Goal: Transaction & Acquisition: Subscribe to service/newsletter

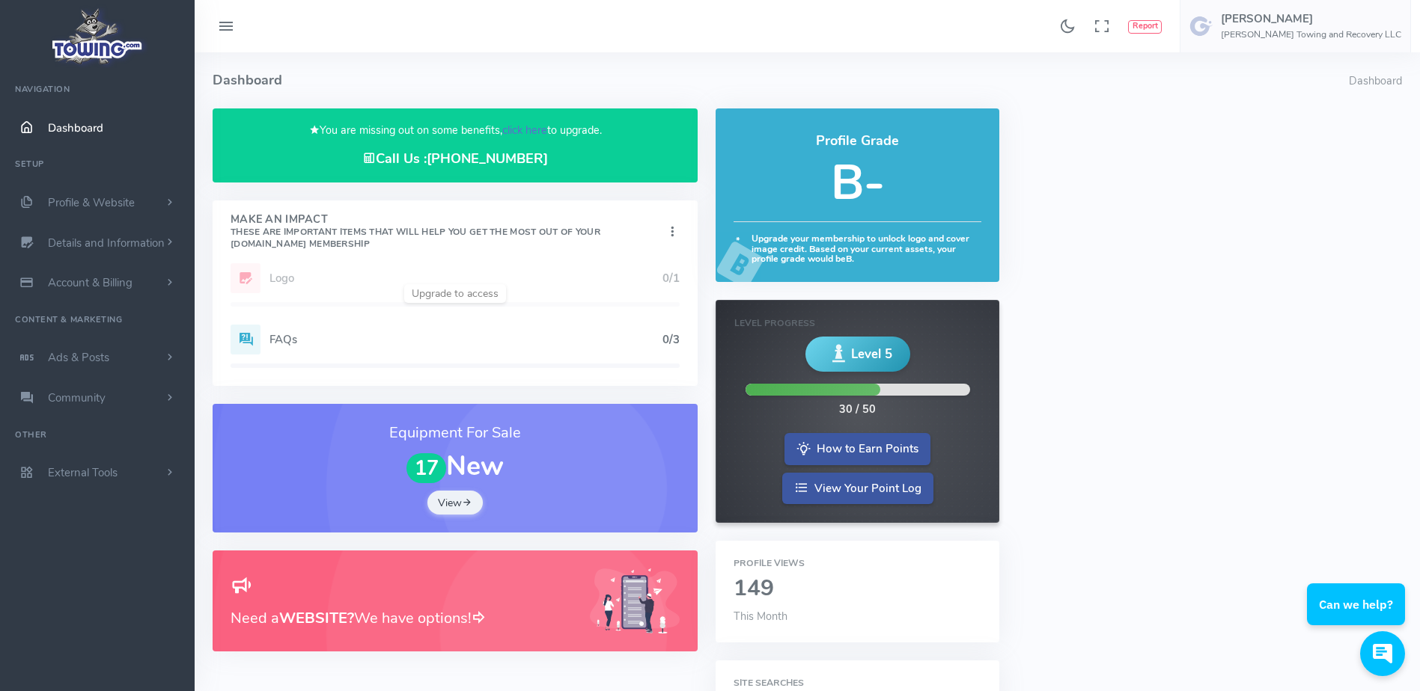
click at [522, 128] on link "click here" at bounding box center [524, 130] width 45 height 15
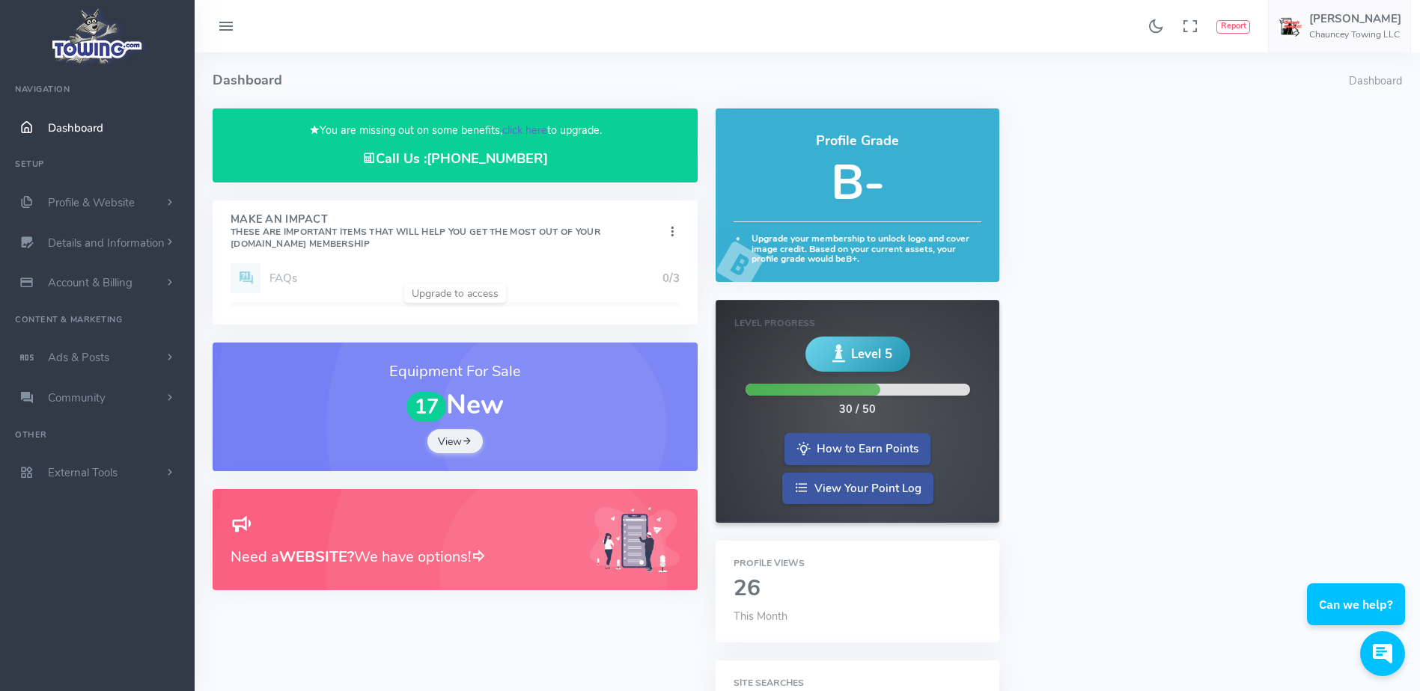
click at [519, 130] on link "click here" at bounding box center [524, 130] width 45 height 15
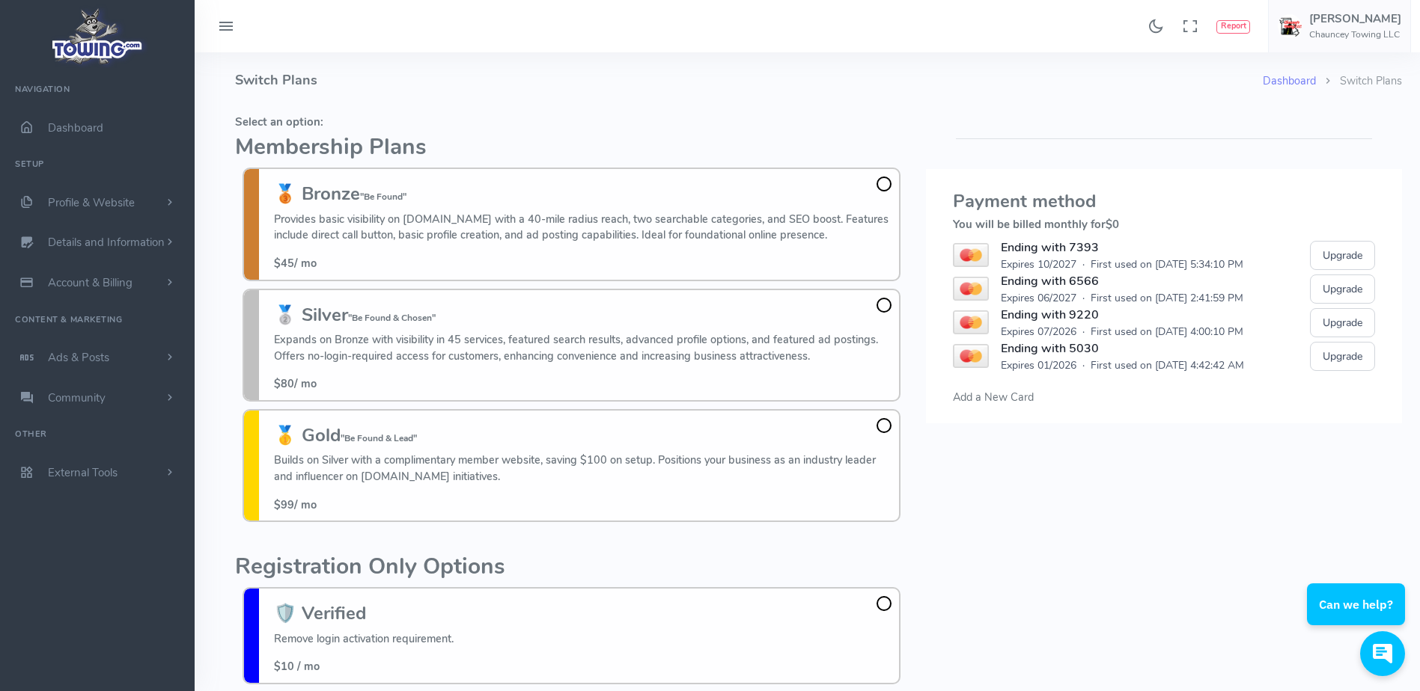
click at [463, 111] on fieldset "Select an option: Membership Plans 🥉 Bronze "Be Found" Provides basic visibilit…" at bounding box center [571, 319] width 673 height 421
click at [645, 80] on h4 "Switch Plans" at bounding box center [748, 80] width 1027 height 56
click at [886, 302] on span at bounding box center [883, 305] width 15 height 15
click at [0, 0] on input "🥈 Silver "Be Found & Chosen" Expands on Bronze with visibility in 45 services, …" at bounding box center [0, 0] width 0 height 0
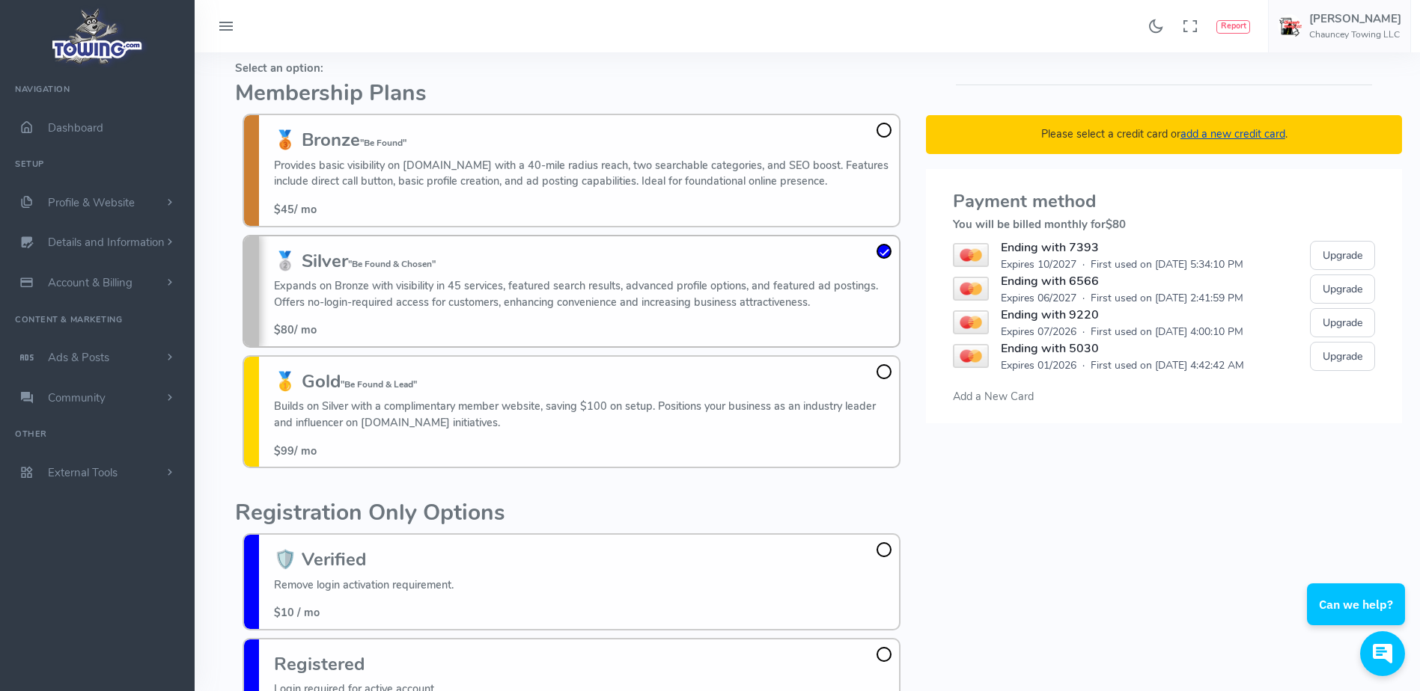
scroll to position [109, 0]
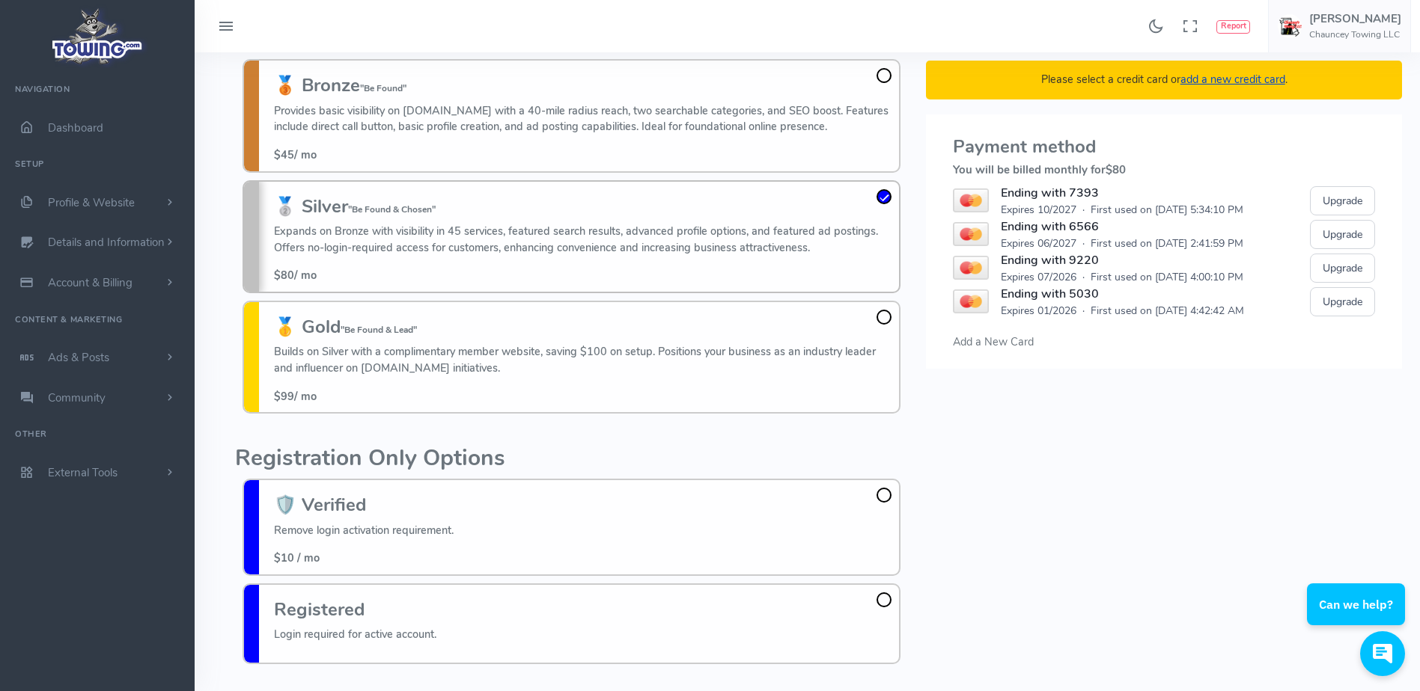
click at [974, 344] on span "Add a New Card" at bounding box center [993, 341] width 81 height 15
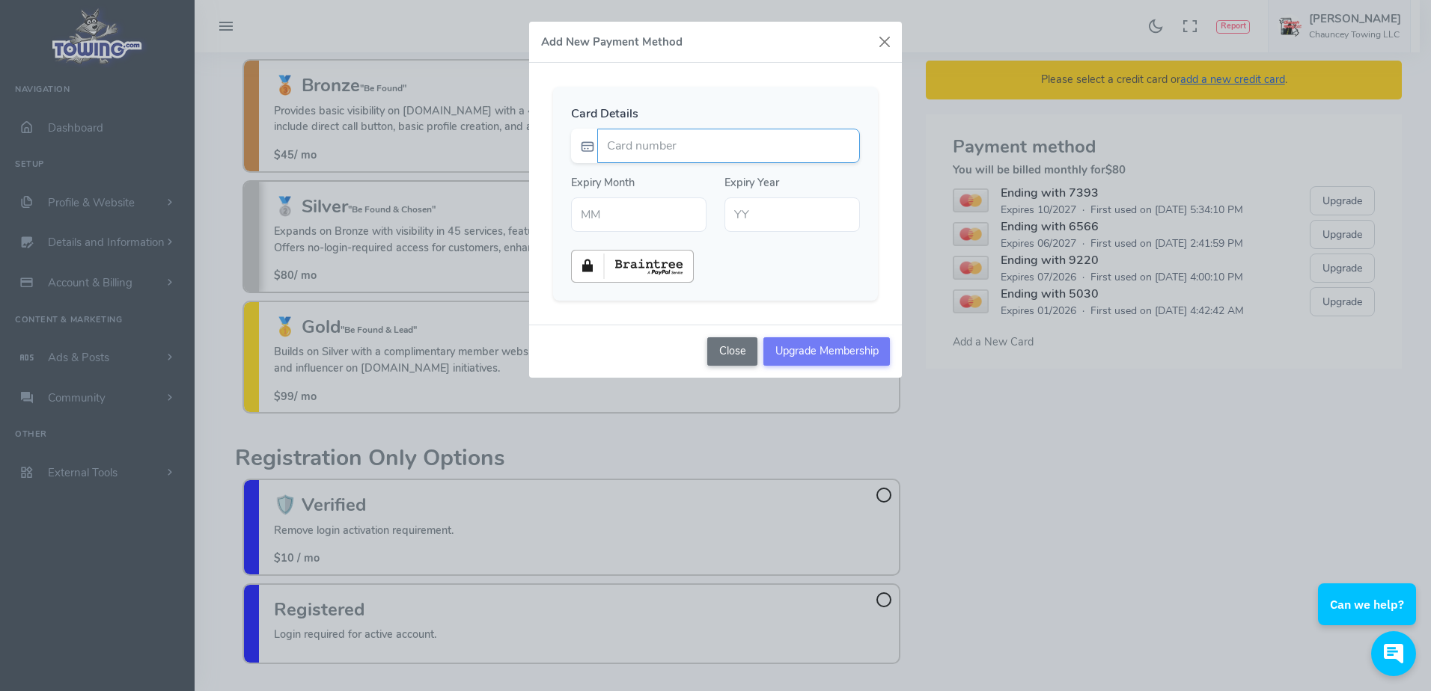
click at [718, 145] on input "Card number" at bounding box center [728, 146] width 263 height 34
click at [940, 27] on div "Add New Payment Method Card Details Expiry Month Expiry Year" at bounding box center [715, 345] width 1431 height 691
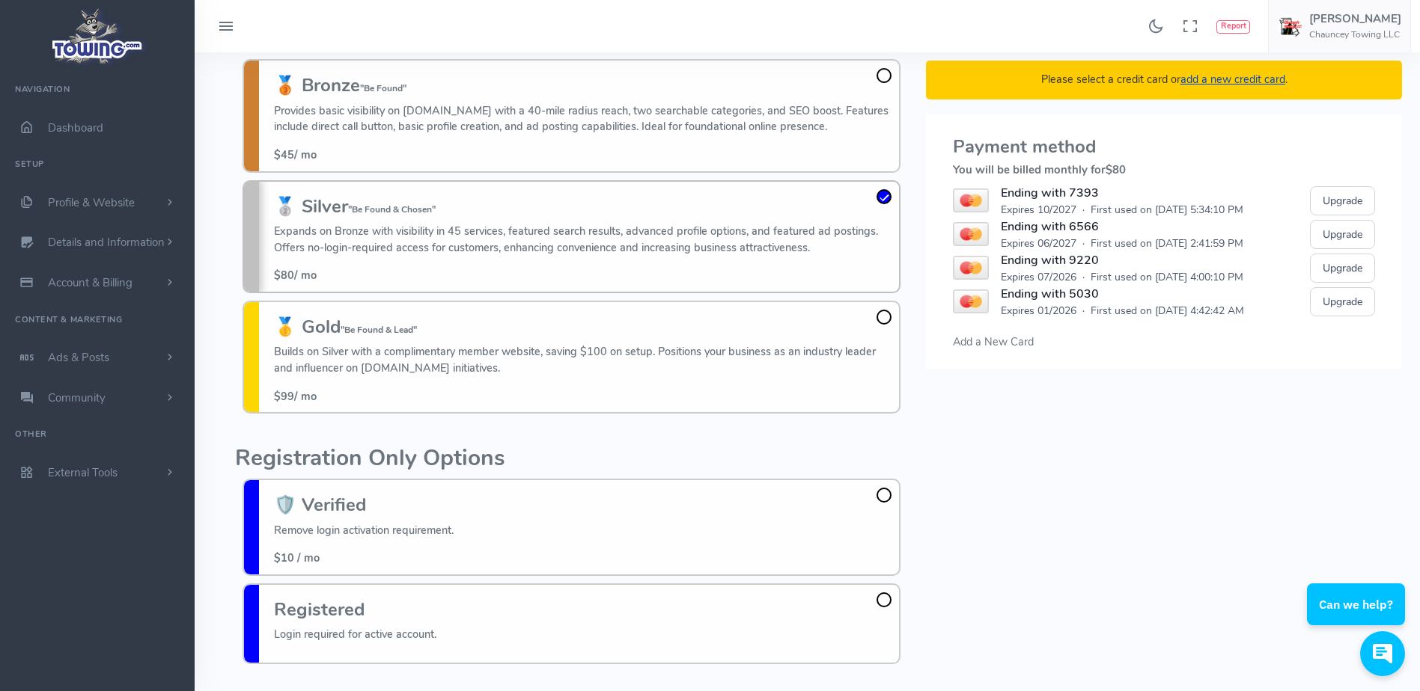
click at [997, 382] on div "Please select a credit card or add a new credit card . Payment method You will …" at bounding box center [1164, 336] width 494 height 672
click at [1342, 195] on button "Upgrade" at bounding box center [1342, 200] width 65 height 29
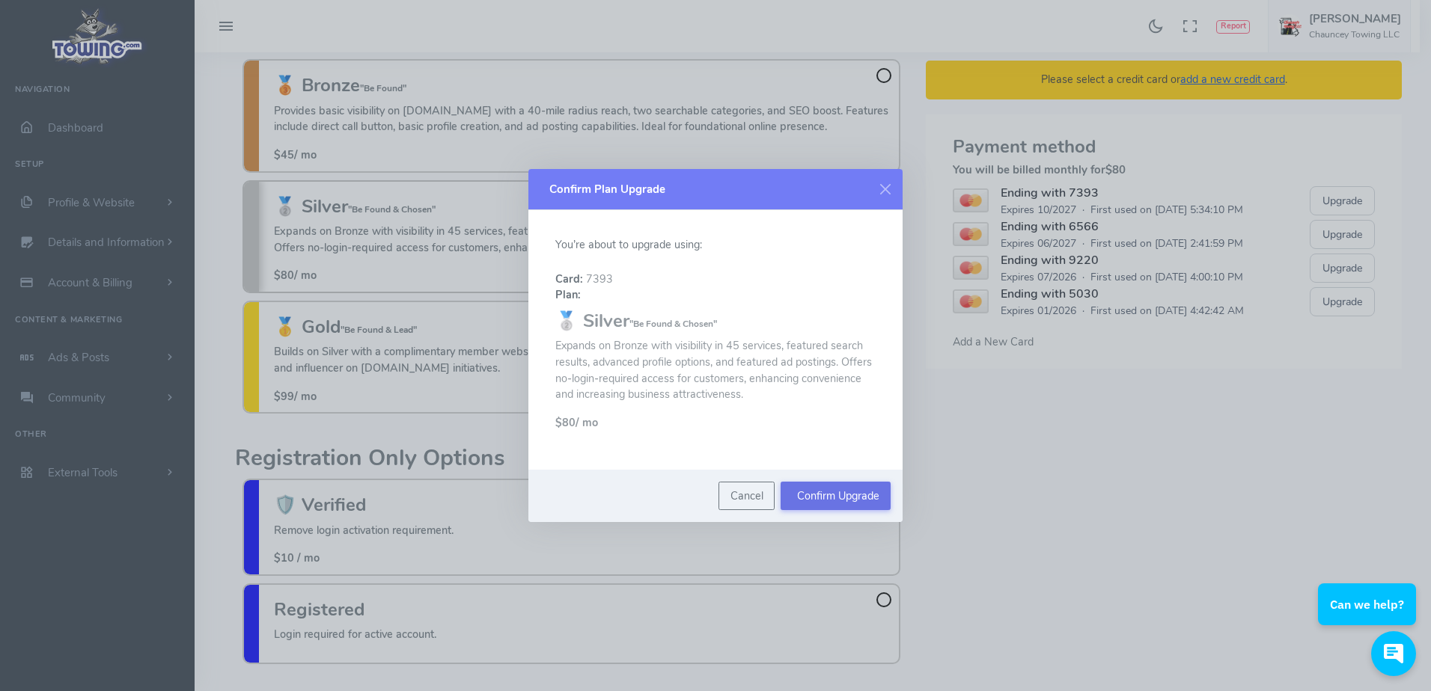
click at [822, 497] on button "Confirm Upgrade" at bounding box center [835, 496] width 110 height 28
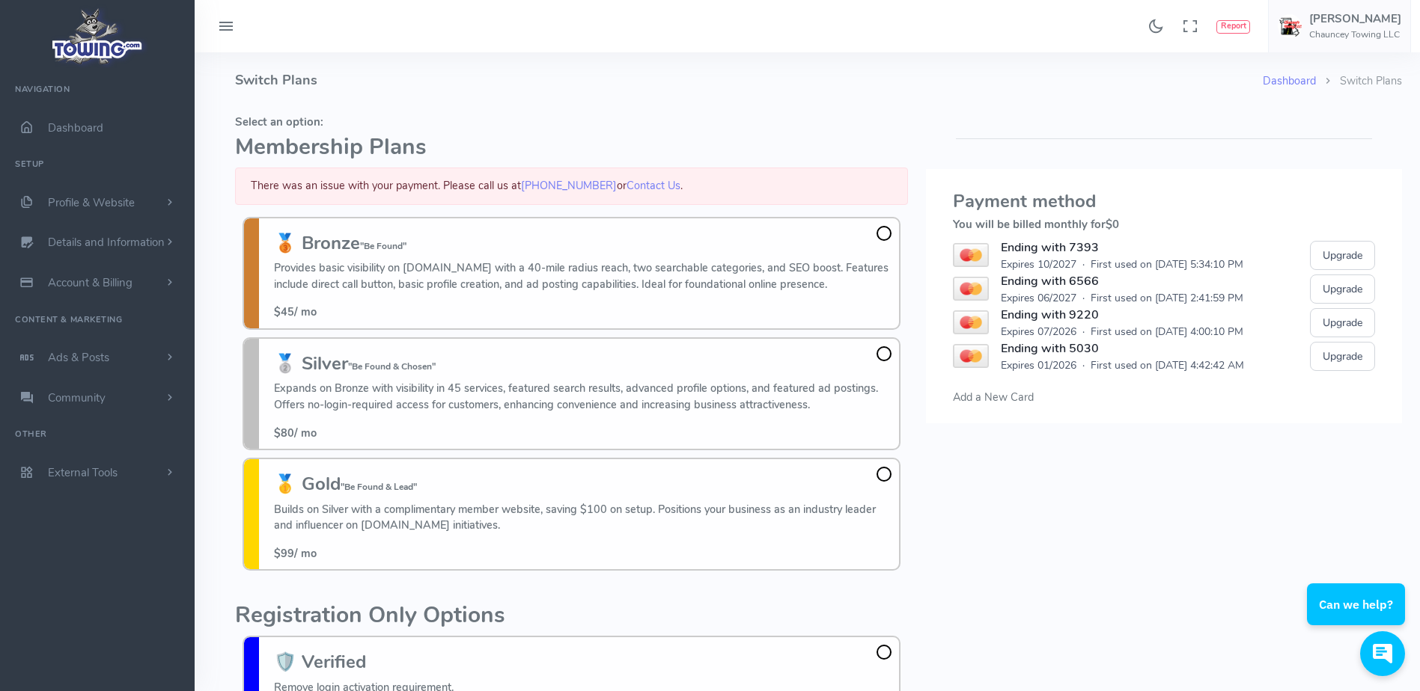
click at [958, 154] on div "Please select a credit card or add a new credit card . Payment method You will …" at bounding box center [1164, 469] width 494 height 721
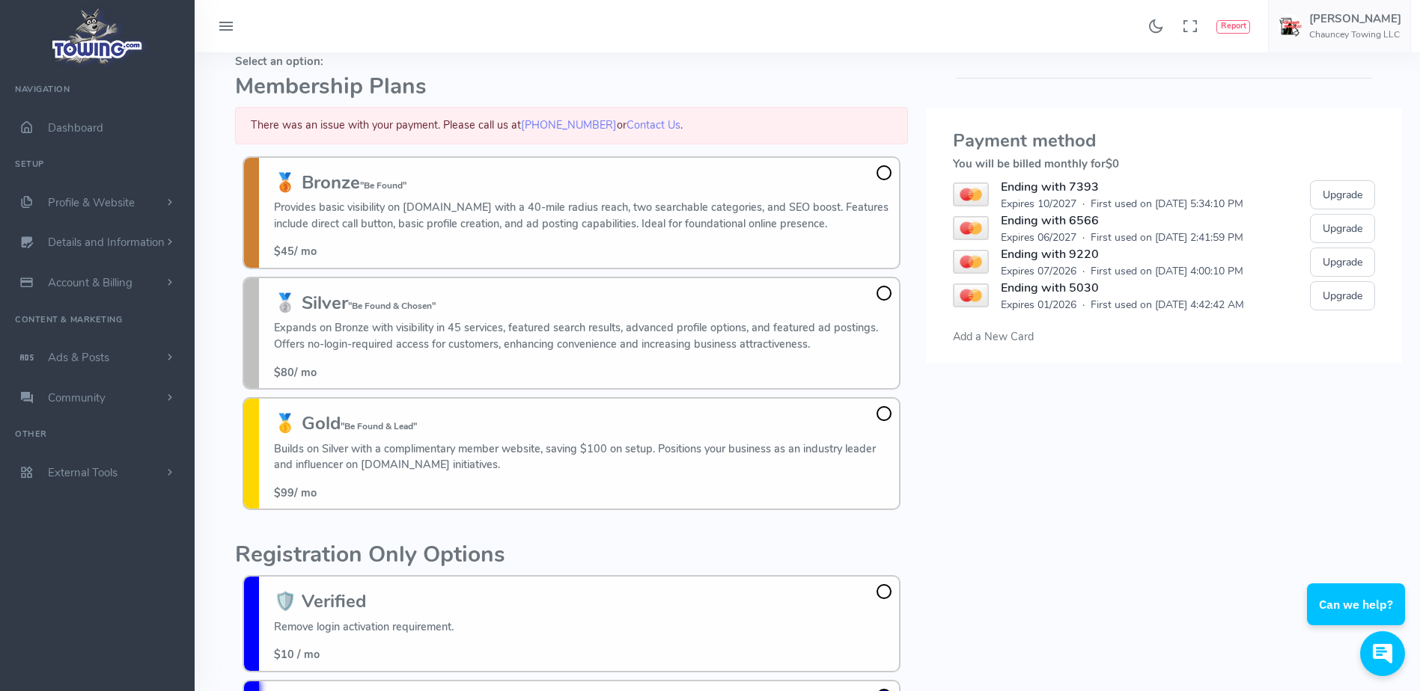
scroll to position [61, 0]
click at [1169, 120] on div "Payment method You will be billed monthly for $0 Ending with 7393 Expires 10/20…" at bounding box center [1164, 235] width 476 height 254
click at [949, 207] on div "Payment method You will be billed monthly for $0 Ending with 7393 Expires 10/20…" at bounding box center [1164, 235] width 476 height 254
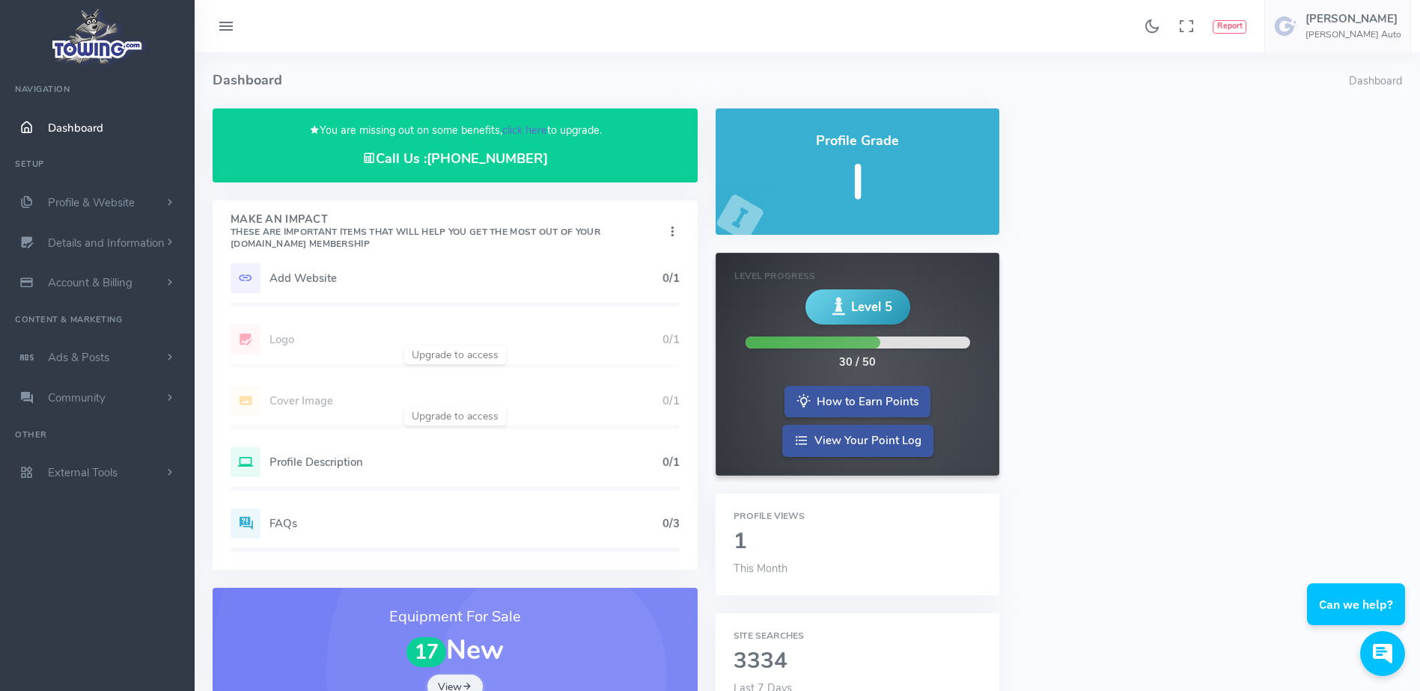
click at [519, 129] on link "click here" at bounding box center [524, 130] width 45 height 15
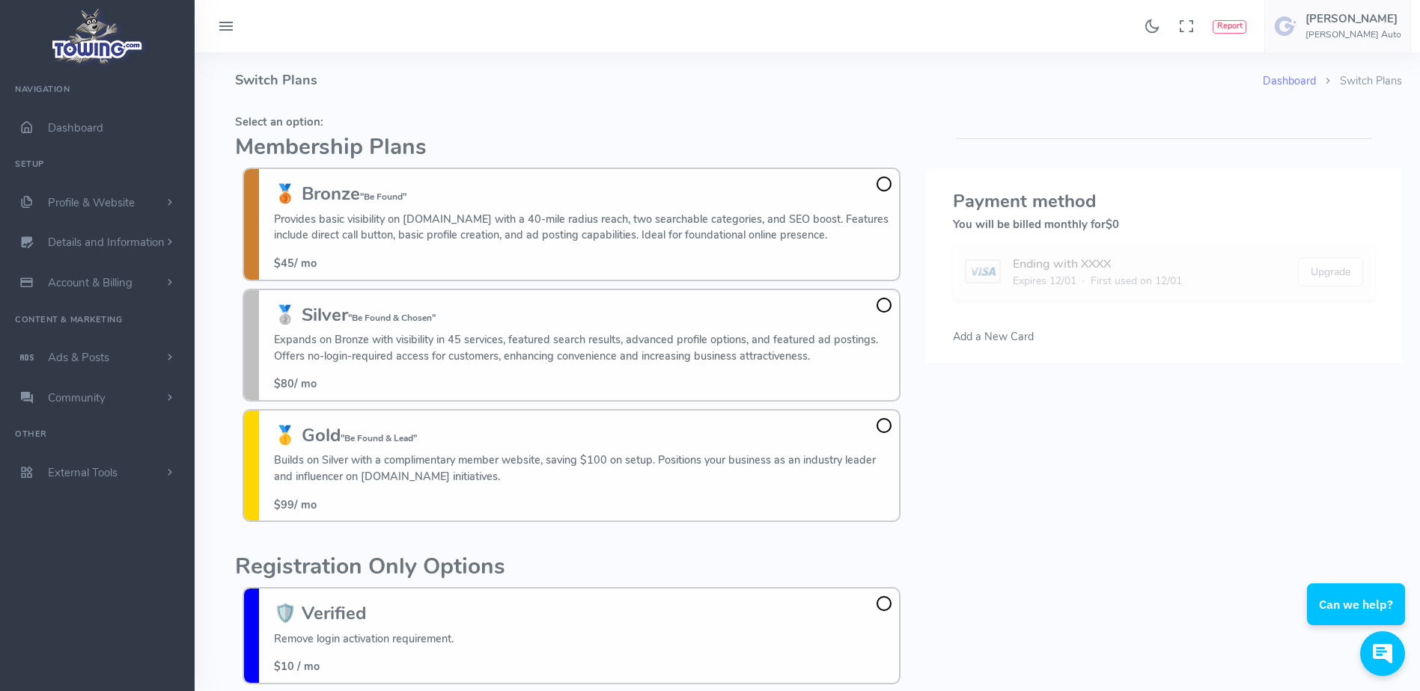
click at [443, 100] on h4 "Switch Plans" at bounding box center [748, 80] width 1027 height 56
click at [444, 100] on h4 "Switch Plans" at bounding box center [748, 80] width 1027 height 56
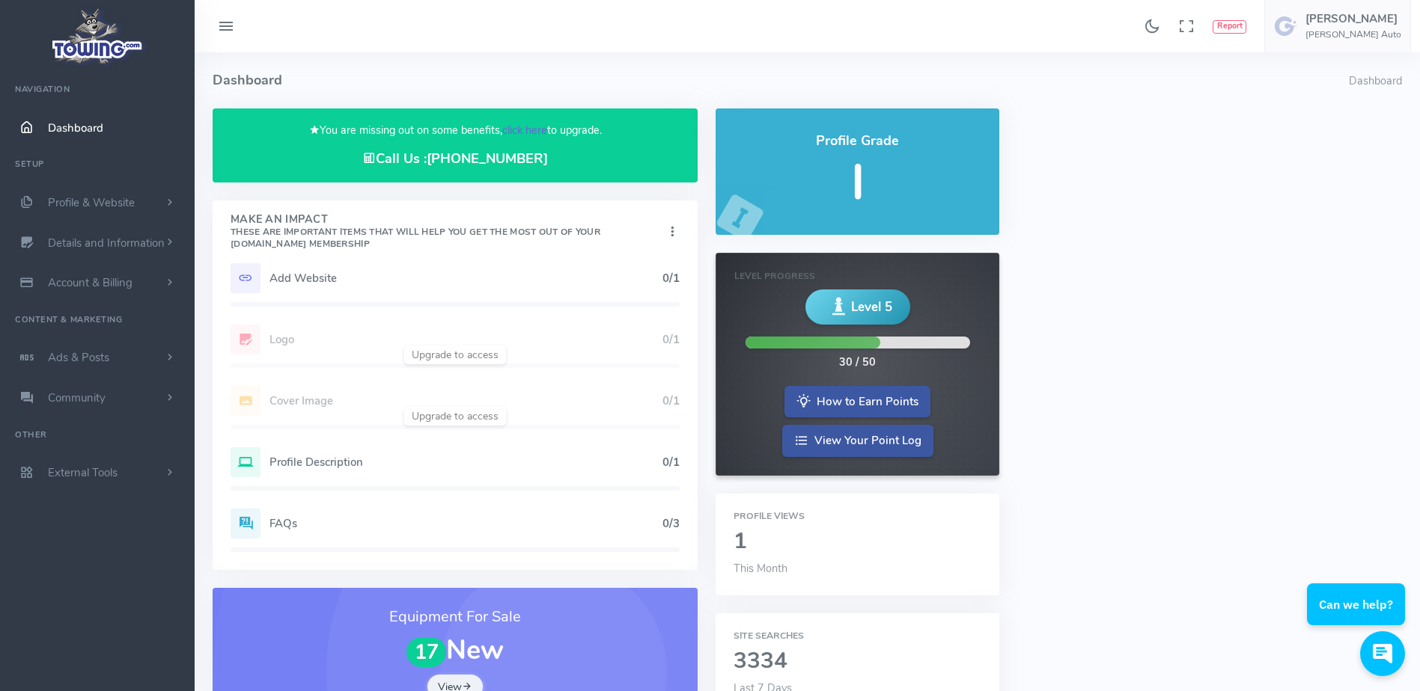
click at [519, 128] on link "click here" at bounding box center [524, 130] width 45 height 15
